Goal: Transaction & Acquisition: Purchase product/service

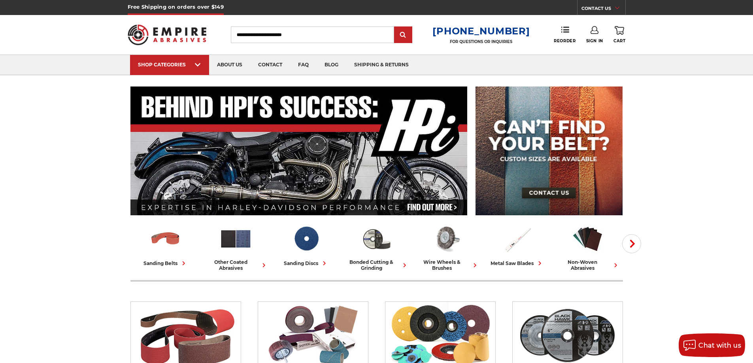
click at [593, 30] on icon at bounding box center [594, 30] width 8 height 8
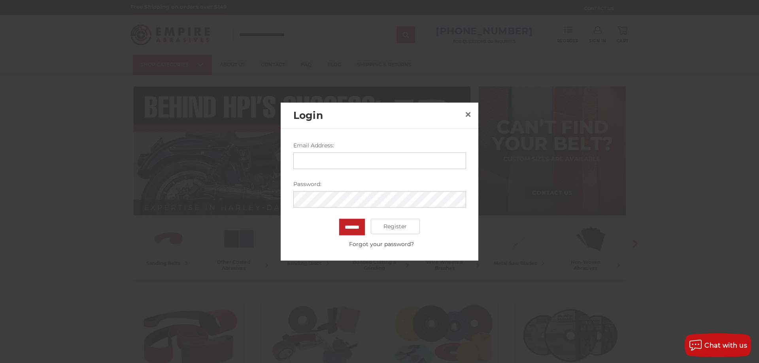
click at [318, 158] on input "Email Address:" at bounding box center [379, 160] width 173 height 17
type input "**********"
click at [352, 229] on input "*******" at bounding box center [352, 226] width 26 height 17
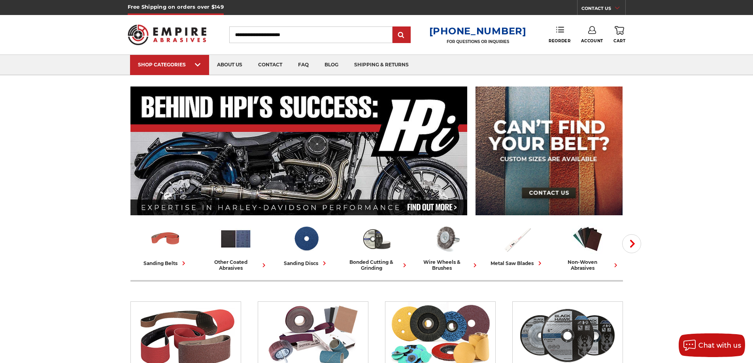
click at [557, 38] on link "Reorder" at bounding box center [559, 34] width 22 height 17
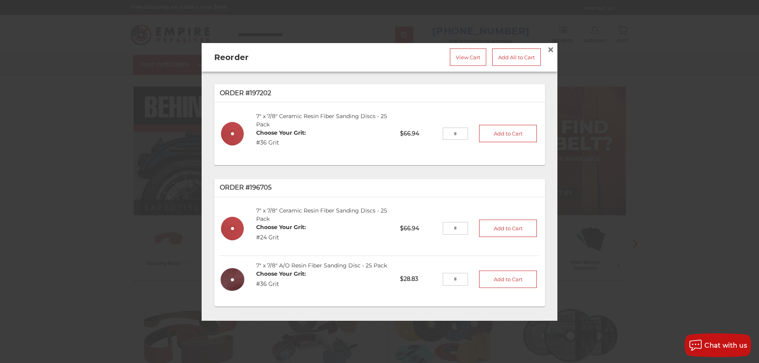
drag, startPoint x: 452, startPoint y: 227, endPoint x: 442, endPoint y: 231, distance: 9.9
click at [442, 231] on input "tel" at bounding box center [455, 228] width 26 height 13
type input "*"
click at [498, 231] on button "Add to Cart" at bounding box center [508, 228] width 58 height 17
click at [462, 56] on link "View Cart" at bounding box center [468, 56] width 36 height 17
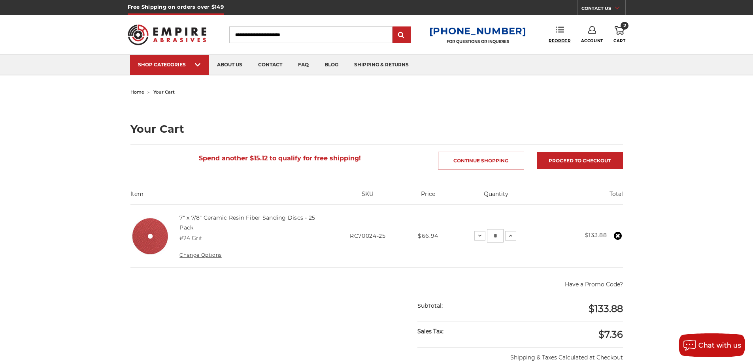
click at [562, 39] on span "Reorder" at bounding box center [559, 40] width 22 height 5
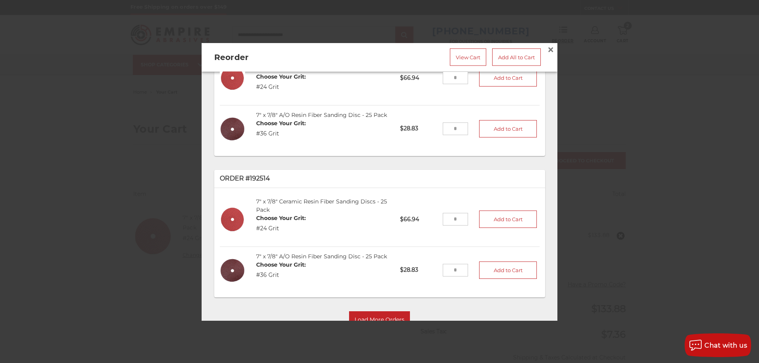
scroll to position [158, 0]
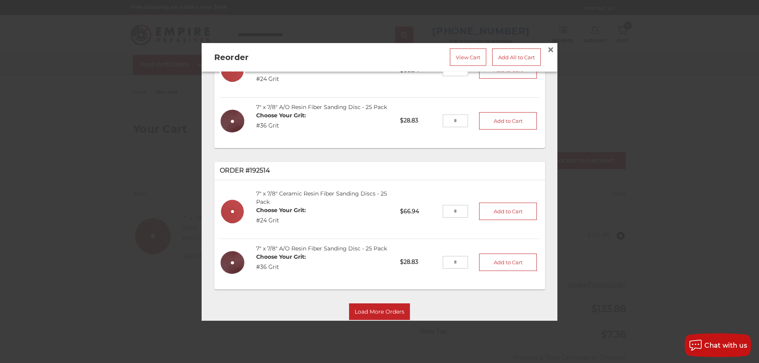
drag, startPoint x: 453, startPoint y: 124, endPoint x: 440, endPoint y: 125, distance: 12.7
click at [442, 125] on input "tel" at bounding box center [455, 121] width 26 height 13
type input "*"
click at [487, 121] on button "Add to Cart" at bounding box center [508, 120] width 58 height 17
click at [454, 58] on link "View Cart" at bounding box center [468, 56] width 36 height 17
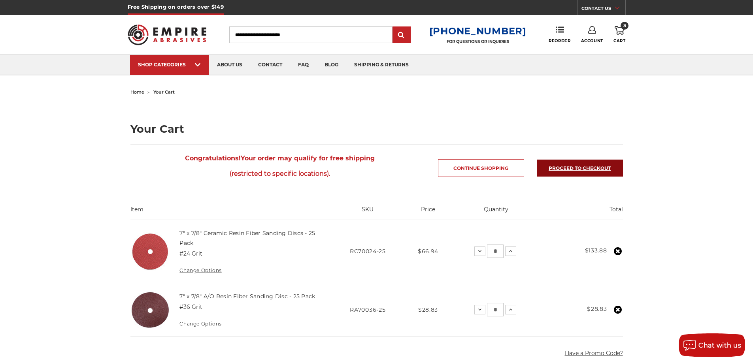
click at [578, 165] on link "Proceed to checkout" at bounding box center [579, 168] width 86 height 17
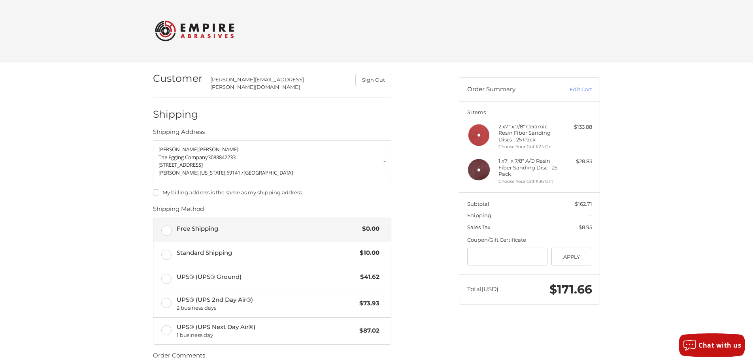
click at [166, 228] on label "Free Shipping $0.00" at bounding box center [271, 230] width 237 height 24
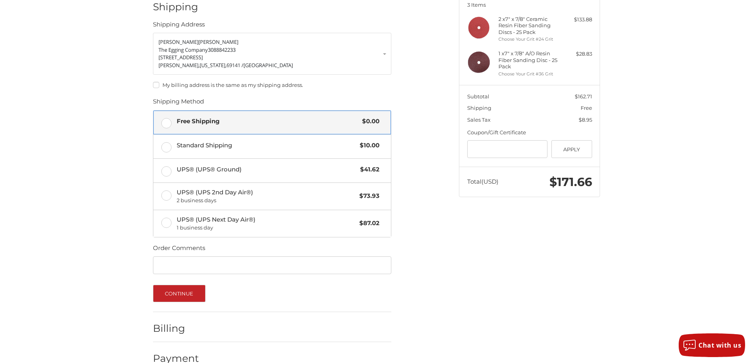
scroll to position [119, 0]
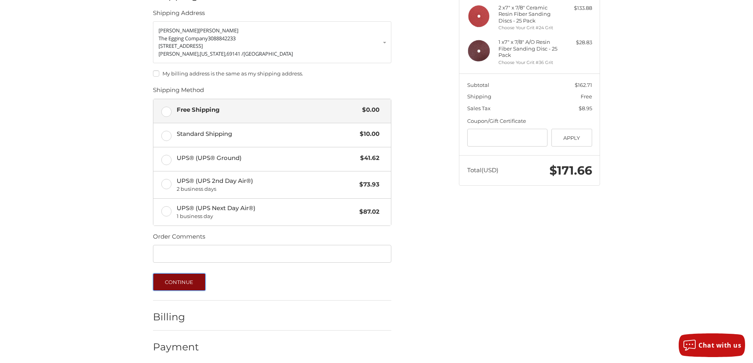
click at [183, 280] on button "Continue" at bounding box center [179, 281] width 53 height 17
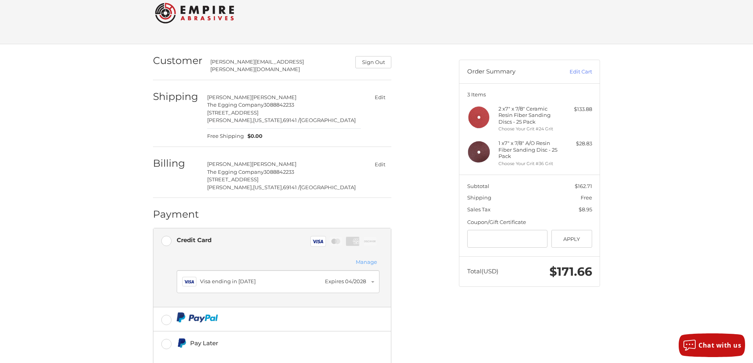
scroll to position [0, 0]
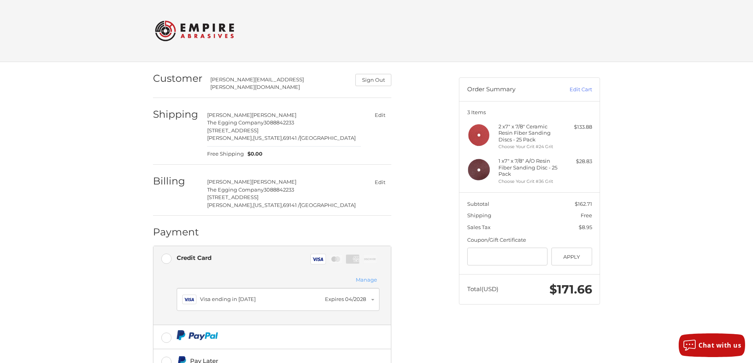
click at [380, 176] on button "Edit" at bounding box center [379, 181] width 23 height 11
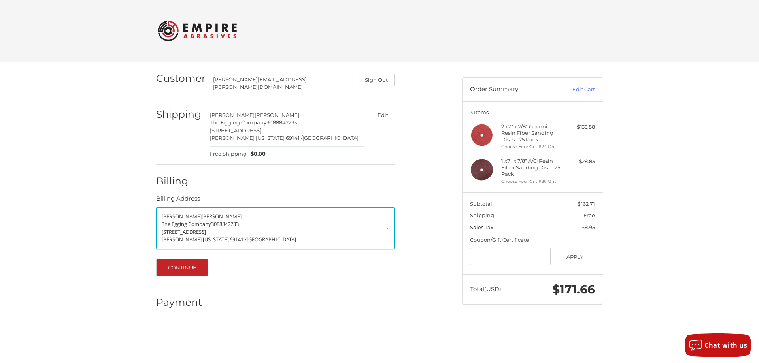
click at [388, 222] on p "The Egging Company 3088842233" at bounding box center [275, 224] width 227 height 8
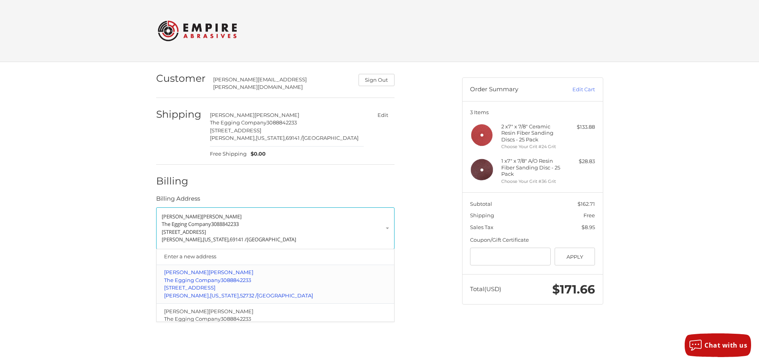
click at [201, 284] on span "2221 16th Ave S" at bounding box center [189, 287] width 51 height 6
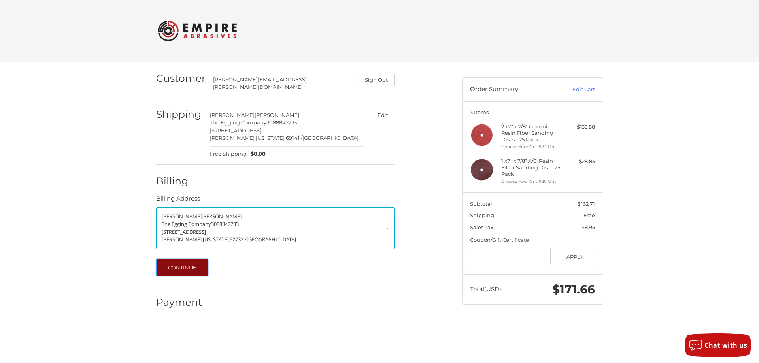
click at [179, 263] on button "Continue" at bounding box center [182, 267] width 53 height 17
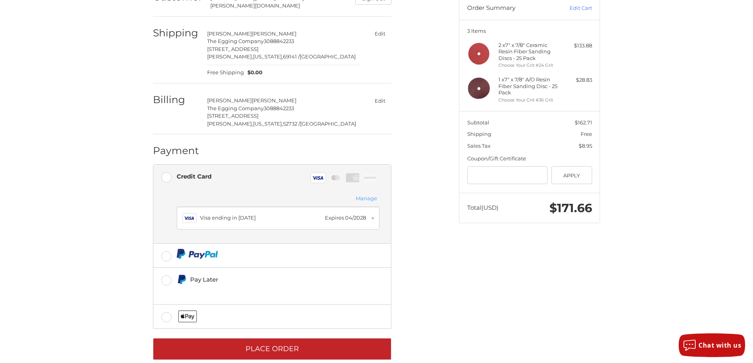
scroll to position [90, 0]
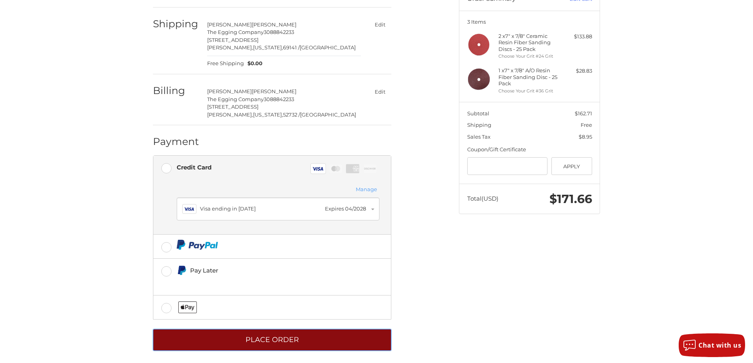
click at [267, 336] on button "Place Order" at bounding box center [272, 340] width 238 height 22
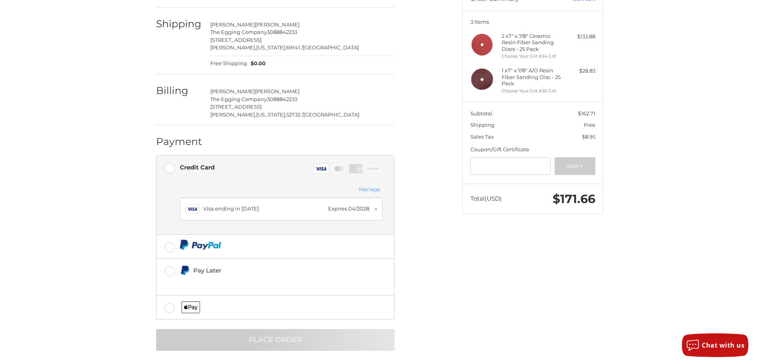
scroll to position [0, 0]
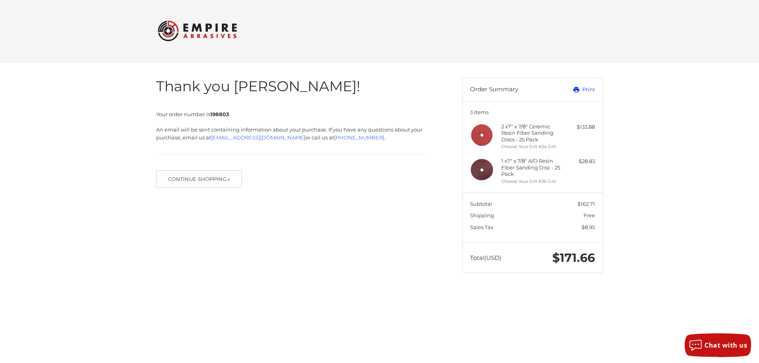
click at [590, 90] on link "Print" at bounding box center [574, 90] width 39 height 8
click at [187, 182] on button "Continue Shopping »" at bounding box center [199, 178] width 86 height 17
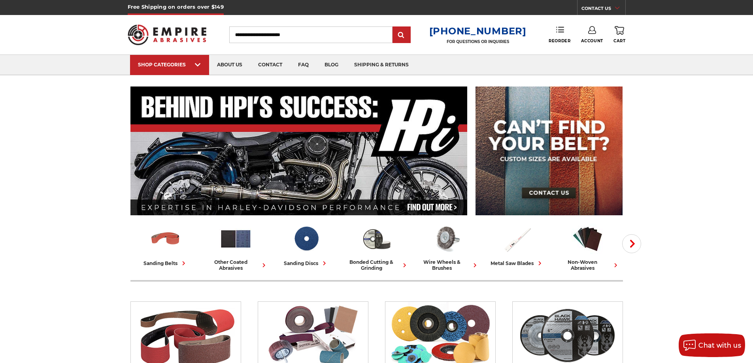
click at [561, 36] on link "Reorder" at bounding box center [559, 34] width 22 height 17
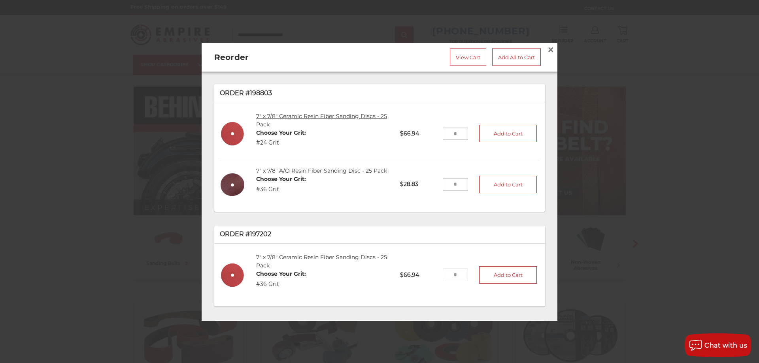
click at [271, 112] on link "7" x 7/8" Ceramic Resin Fiber Sanding Discs - 25 Pack" at bounding box center [321, 119] width 131 height 15
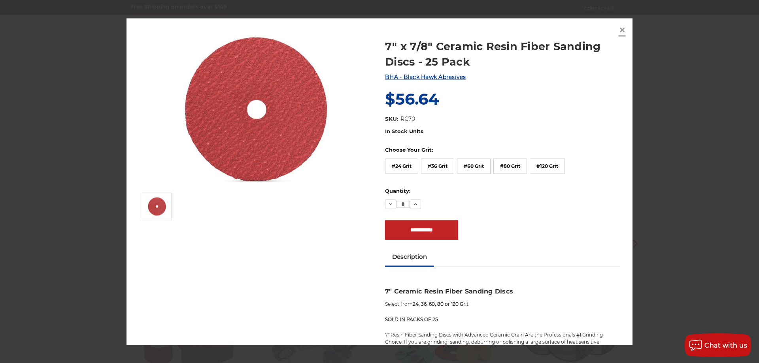
click at [622, 28] on span "×" at bounding box center [621, 30] width 7 height 15
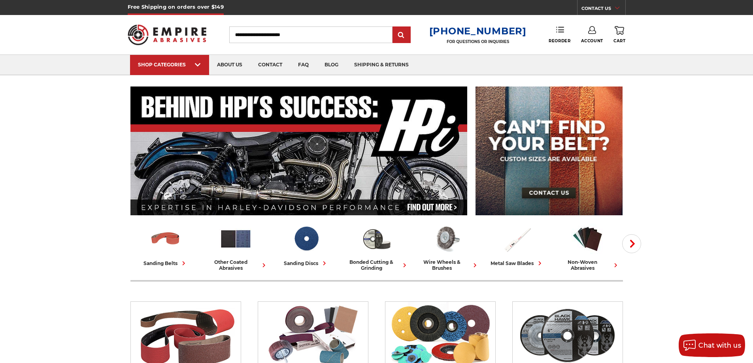
click at [557, 36] on link "Reorder" at bounding box center [559, 34] width 22 height 17
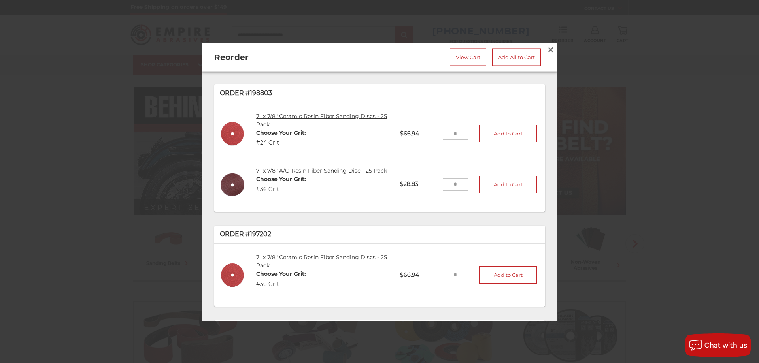
click at [271, 113] on link "7" x 7/8" Ceramic Resin Fiber Sanding Discs - 25 Pack" at bounding box center [321, 119] width 131 height 15
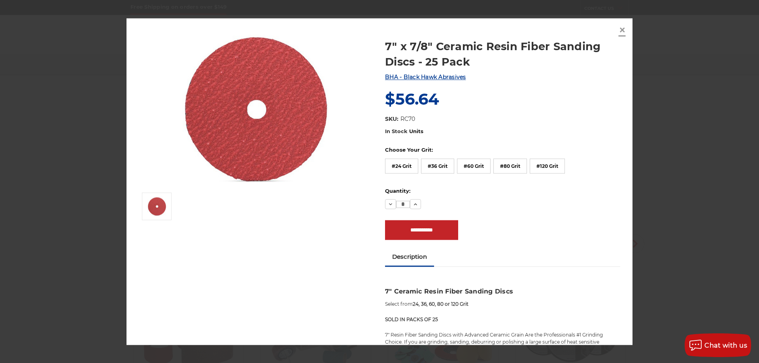
click at [621, 28] on span "×" at bounding box center [621, 30] width 7 height 15
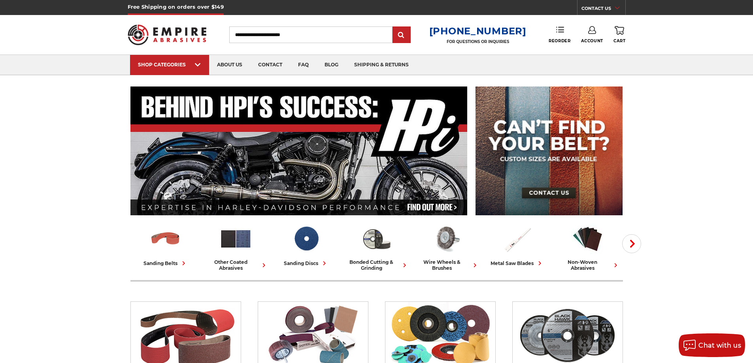
click at [563, 36] on link "Reorder" at bounding box center [559, 34] width 22 height 17
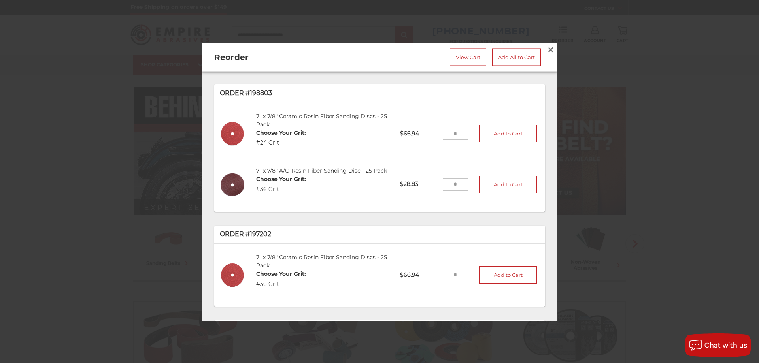
click at [295, 167] on link "7" x 7/8" A/O Resin Fiber Sanding Disc - 25 Pack" at bounding box center [321, 170] width 131 height 7
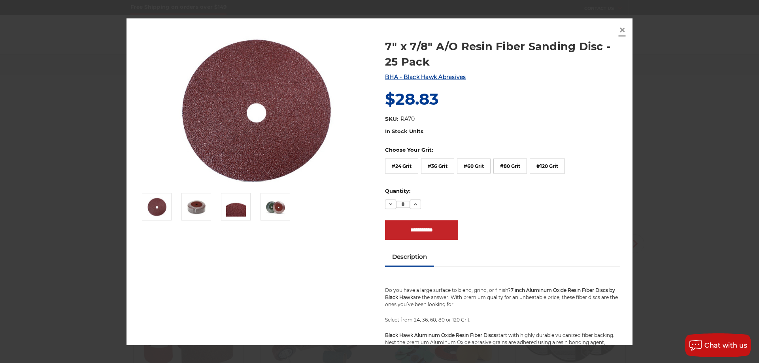
click at [622, 28] on span "×" at bounding box center [621, 30] width 7 height 15
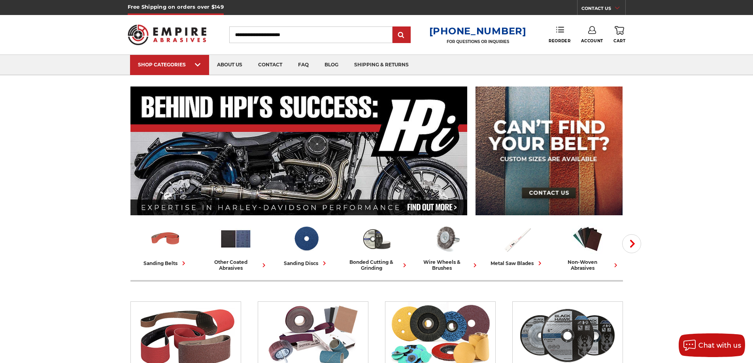
click at [560, 36] on link "Reorder" at bounding box center [559, 34] width 22 height 17
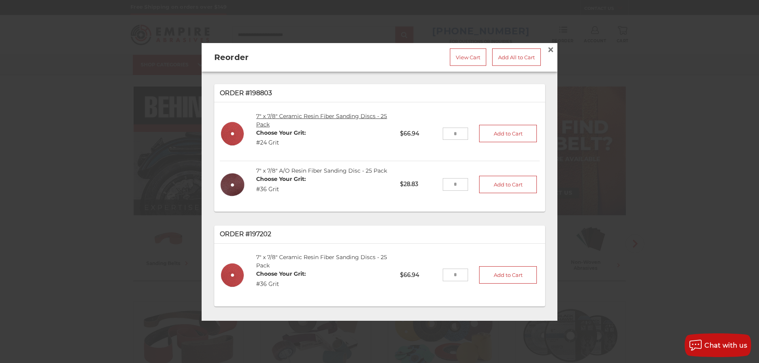
click at [285, 112] on link "7" x 7/8" Ceramic Resin Fiber Sanding Discs - 25 Pack" at bounding box center [321, 119] width 131 height 15
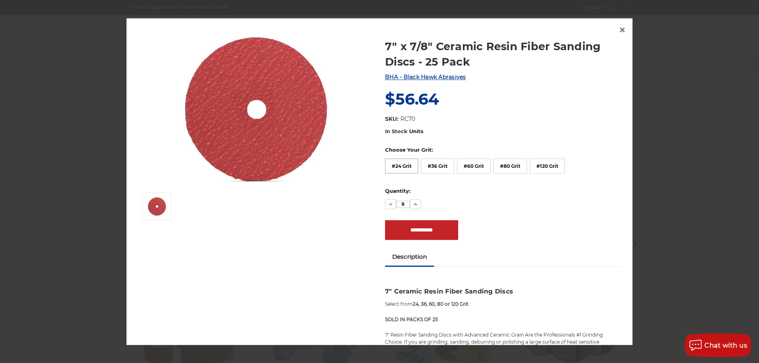
click at [395, 166] on label "#24 Grit" at bounding box center [401, 165] width 33 height 15
click at [368, 40] on figure at bounding box center [256, 109] width 235 height 158
drag, startPoint x: 376, startPoint y: 38, endPoint x: 373, endPoint y: 34, distance: 5.1
click at [373, 34] on section at bounding box center [257, 126] width 246 height 192
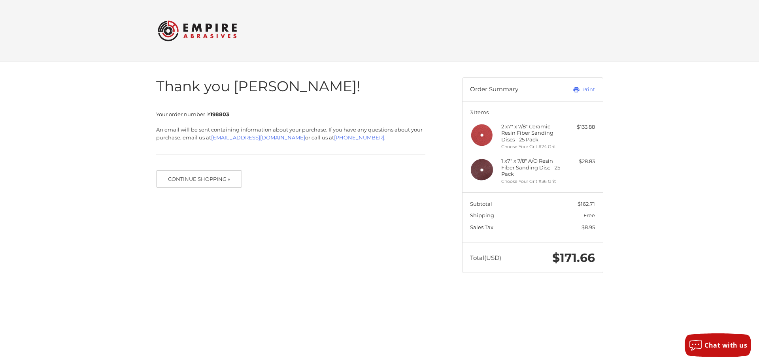
click at [514, 161] on h4 "1 x 7" x 7/8" A/O Resin Fiber Sanding Disc - 25 Pack" at bounding box center [531, 167] width 60 height 19
click at [470, 173] on img at bounding box center [482, 170] width 24 height 24
click at [491, 170] on img at bounding box center [482, 170] width 24 height 24
click at [523, 167] on h4 "1 x 7" x 7/8" A/O Resin Fiber Sanding Disc - 25 Pack" at bounding box center [531, 167] width 60 height 19
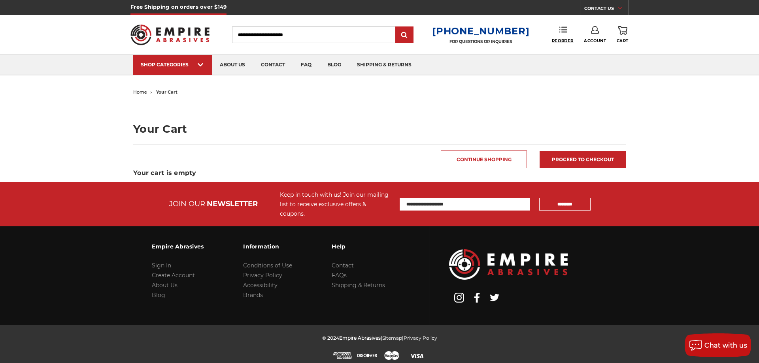
click at [563, 41] on span "Reorder" at bounding box center [562, 40] width 22 height 5
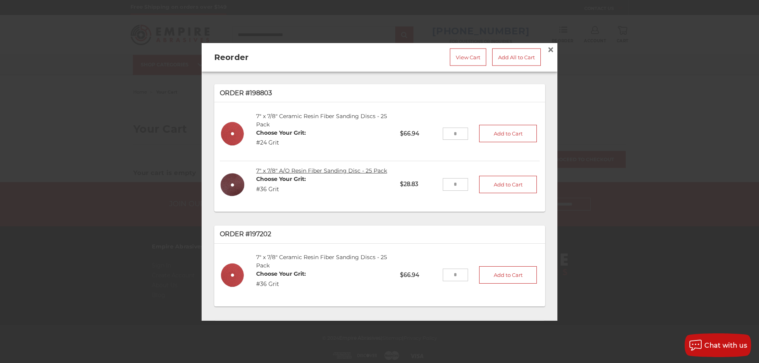
click at [289, 167] on link "7" x 7/8" A/O Resin Fiber Sanding Disc - 25 Pack" at bounding box center [321, 170] width 131 height 7
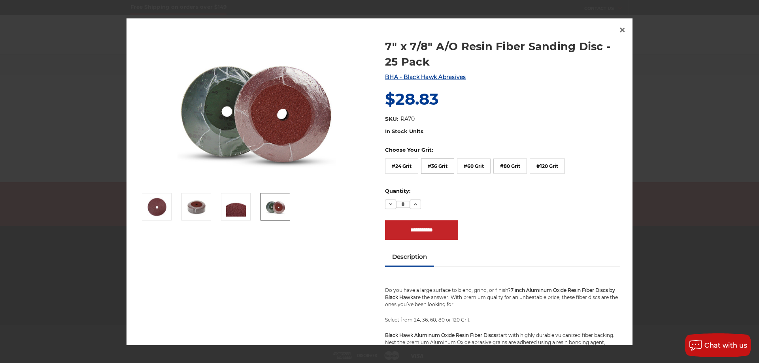
click at [439, 168] on label "#36 Grit" at bounding box center [437, 165] width 33 height 15
click at [621, 28] on span "×" at bounding box center [621, 30] width 7 height 15
